Goal: Transaction & Acquisition: Purchase product/service

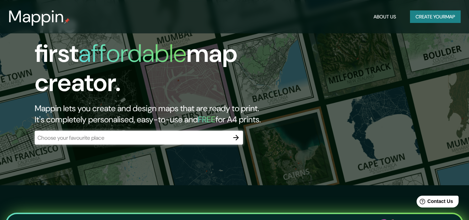
click at [87, 134] on input "text" at bounding box center [132, 138] width 194 height 8
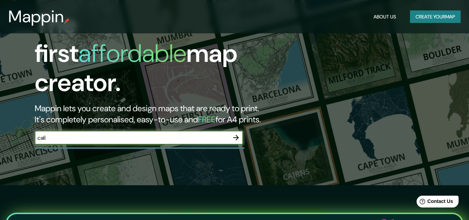
type input "cali"
click at [238, 135] on icon "button" at bounding box center [236, 138] width 6 height 6
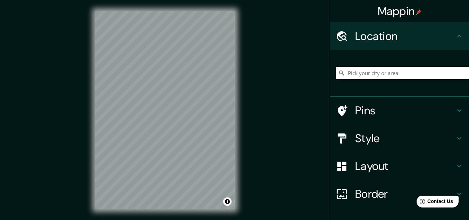
click at [390, 77] on input "Pick your city or area" at bounding box center [402, 73] width 133 height 12
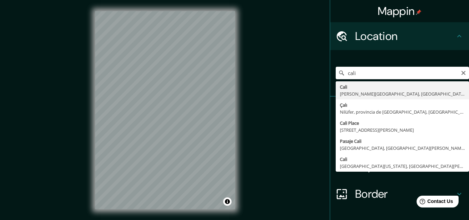
type input "[GEOGRAPHIC_DATA], [PERSON_NAME][GEOGRAPHIC_DATA], [GEOGRAPHIC_DATA]"
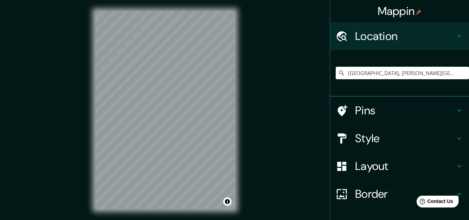
click at [391, 142] on h4 "Style" at bounding box center [405, 138] width 100 height 14
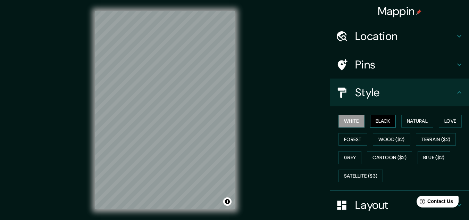
click at [377, 119] on button "Black" at bounding box center [383, 121] width 26 height 13
click at [412, 121] on button "Natural" at bounding box center [417, 121] width 32 height 13
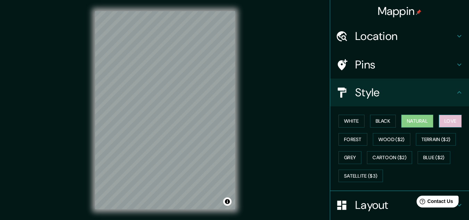
click at [445, 120] on button "Love" at bounding box center [450, 121] width 23 height 13
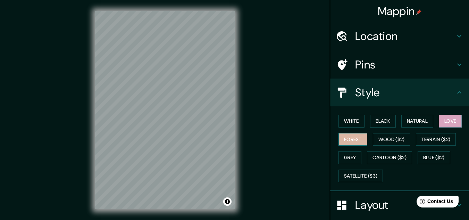
click at [343, 143] on button "Forest" at bounding box center [353, 139] width 29 height 13
click at [379, 121] on button "Black" at bounding box center [383, 121] width 26 height 13
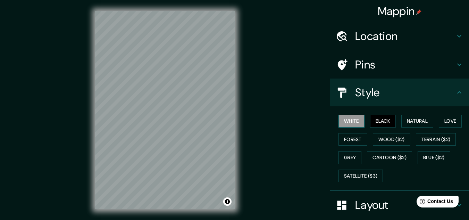
click at [345, 120] on button "White" at bounding box center [352, 121] width 26 height 13
click at [360, 96] on h4 "Style" at bounding box center [405, 92] width 100 height 14
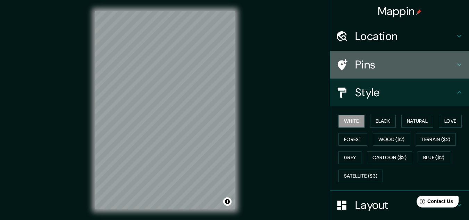
drag, startPoint x: 354, startPoint y: 72, endPoint x: 359, endPoint y: 71, distance: 5.1
click at [354, 72] on div "Pins" at bounding box center [399, 65] width 139 height 28
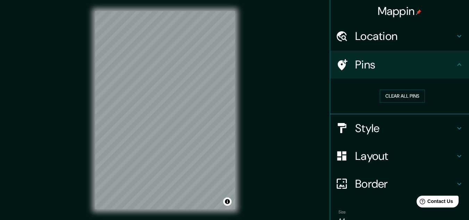
click at [384, 28] on div "Location" at bounding box center [399, 36] width 139 height 28
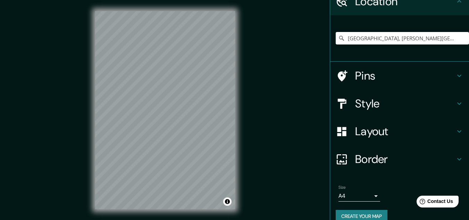
click at [365, 126] on h4 "Layout" at bounding box center [405, 131] width 100 height 14
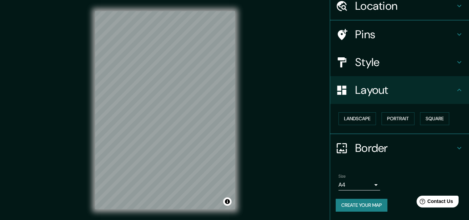
scroll to position [30, 0]
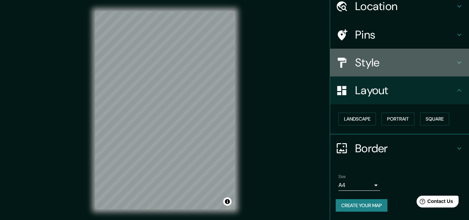
click at [368, 67] on h4 "Style" at bounding box center [405, 63] width 100 height 14
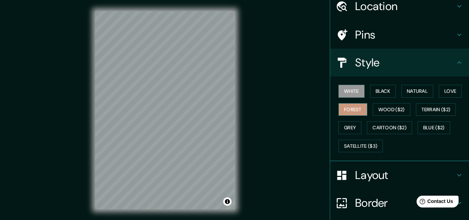
click at [354, 111] on button "Forest" at bounding box center [353, 109] width 29 height 13
click at [351, 124] on button "Grey" at bounding box center [350, 127] width 23 height 13
